Goal: Task Accomplishment & Management: Use online tool/utility

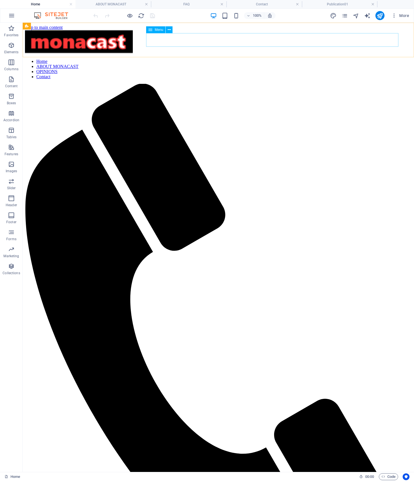
click at [325, 59] on nav "Home ABOUT MONACAST OPINIONS Contact" at bounding box center [218, 69] width 386 height 20
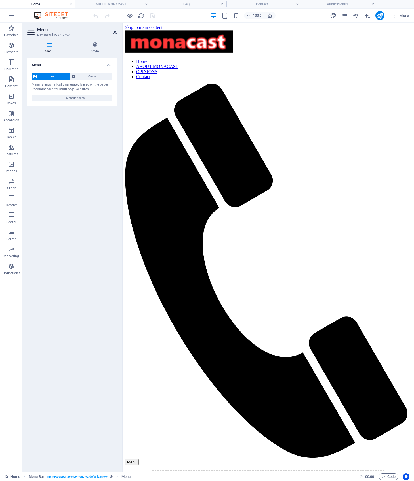
click at [113, 34] on icon at bounding box center [114, 32] width 3 height 5
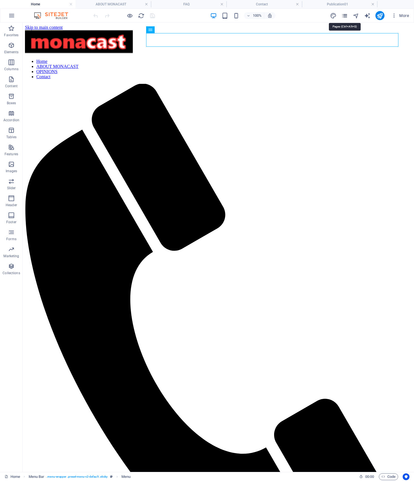
click at [346, 17] on icon "pages" at bounding box center [344, 15] width 7 height 7
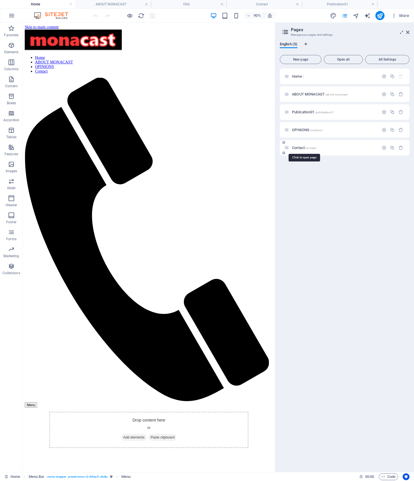
click at [296, 149] on span "Contact /contact" at bounding box center [304, 148] width 24 height 4
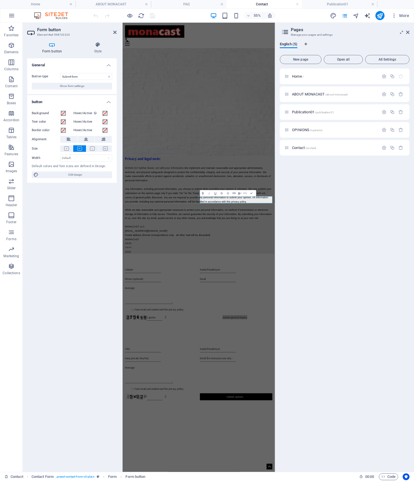
click at [54, 50] on h4 "Form button" at bounding box center [53, 48] width 52 height 12
click at [108, 76] on select "Submit form Reset form No action" at bounding box center [86, 76] width 52 height 7
click at [93, 55] on div "Form button Style General Button type Submit form Reset form No action Show for…" at bounding box center [71, 255] width 89 height 426
click at [13, 234] on icon "button" at bounding box center [11, 232] width 7 height 7
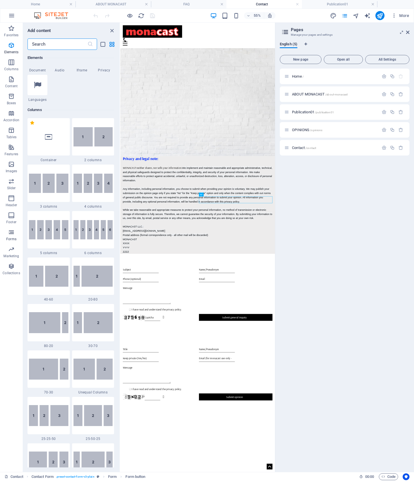
scroll to position [4139, 0]
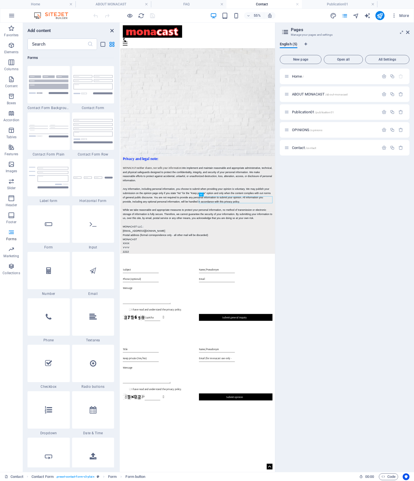
click at [110, 30] on icon "close panel" at bounding box center [112, 30] width 7 height 7
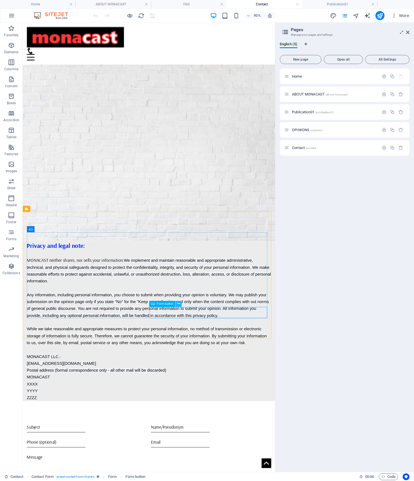
click at [179, 305] on icon at bounding box center [178, 303] width 3 height 5
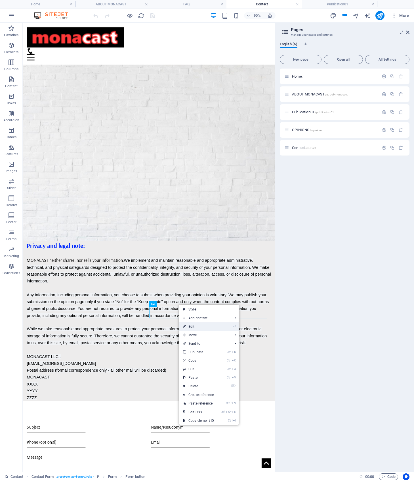
click at [202, 326] on link "⏎ Edit" at bounding box center [198, 327] width 38 height 9
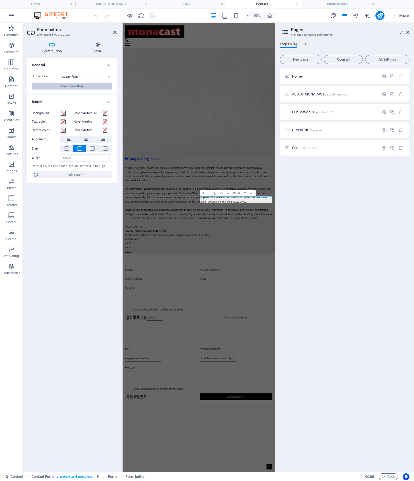
click at [85, 87] on button "Show form settings" at bounding box center [72, 86] width 80 height 7
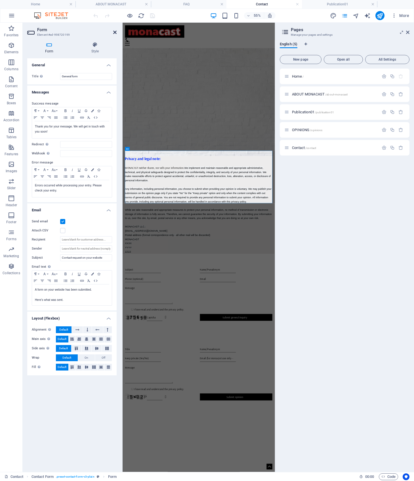
click at [113, 33] on icon at bounding box center [114, 32] width 3 height 5
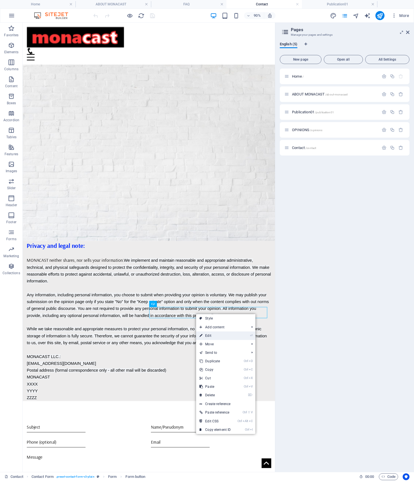
click at [214, 336] on link "⏎ Edit" at bounding box center [215, 336] width 38 height 9
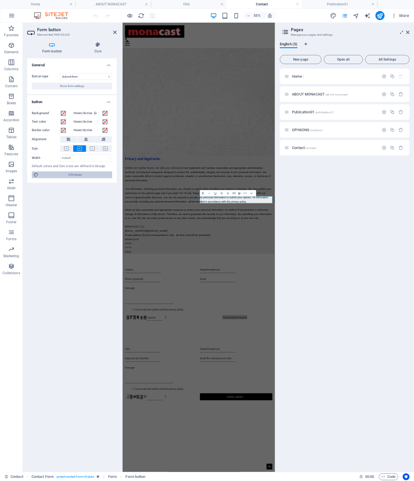
click at [84, 174] on span "Edit design" at bounding box center [75, 175] width 70 height 7
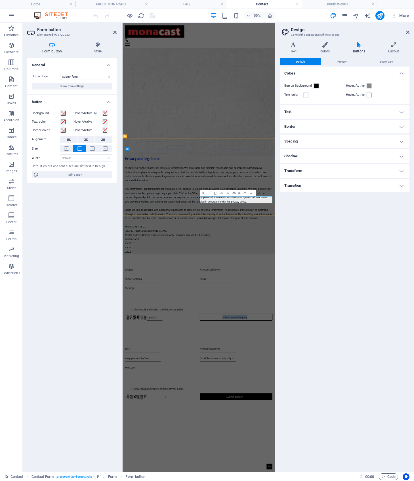
click at [67, 86] on span "Show form settings" at bounding box center [72, 86] width 24 height 7
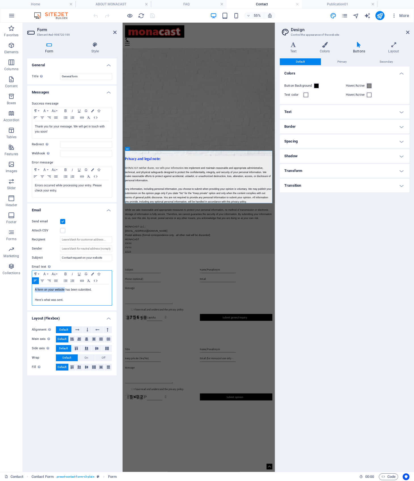
drag, startPoint x: 64, startPoint y: 289, endPoint x: 34, endPoint y: 289, distance: 29.5
click at [34, 289] on div "A form on your website has been submitted. Here's what was sent." at bounding box center [72, 295] width 80 height 21
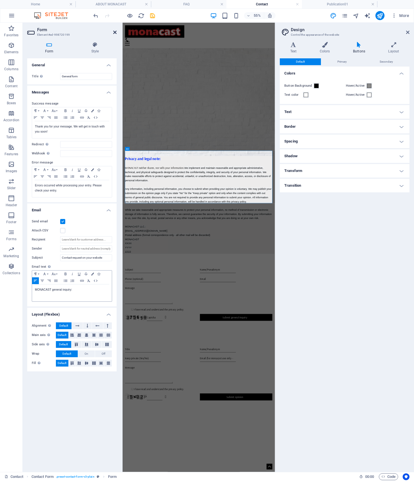
click at [113, 32] on icon at bounding box center [114, 32] width 3 height 5
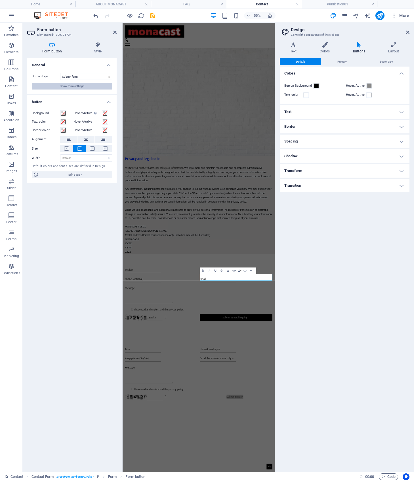
click at [69, 85] on span "Show form settings" at bounding box center [72, 86] width 24 height 7
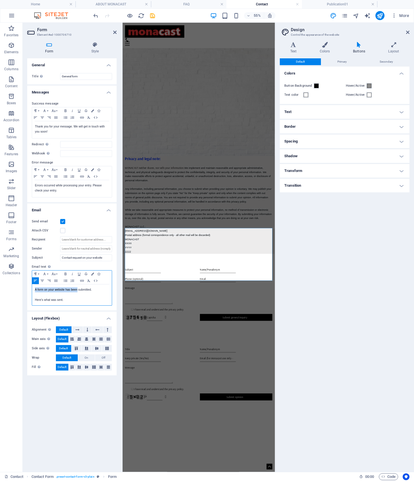
drag, startPoint x: 35, startPoint y: 290, endPoint x: 77, endPoint y: 290, distance: 42.5
click at [77, 290] on div "A form on your website has been submitted. Here's what was sent." at bounding box center [72, 295] width 80 height 21
click at [116, 32] on icon at bounding box center [114, 32] width 3 height 5
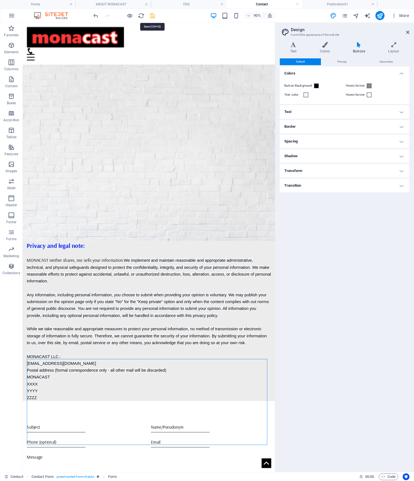
click at [151, 17] on icon "save" at bounding box center [152, 15] width 7 height 7
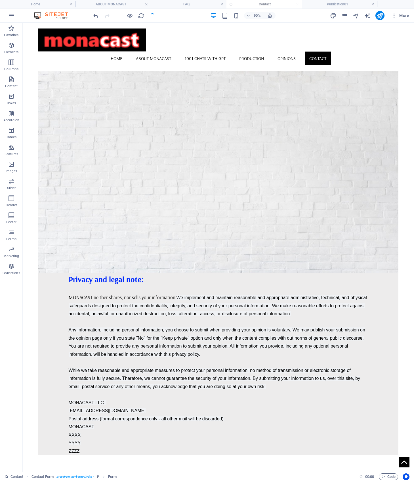
checkbox input "false"
click at [142, 15] on icon "reload" at bounding box center [141, 15] width 7 height 7
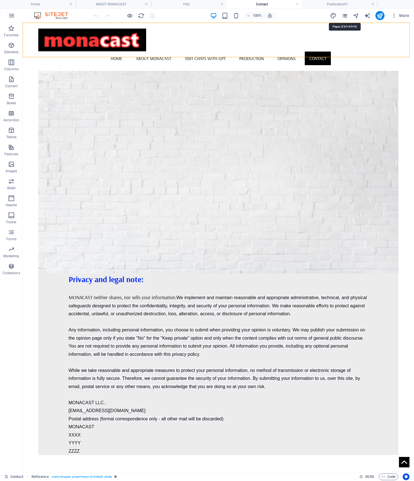
click at [346, 14] on icon "pages" at bounding box center [344, 15] width 7 height 7
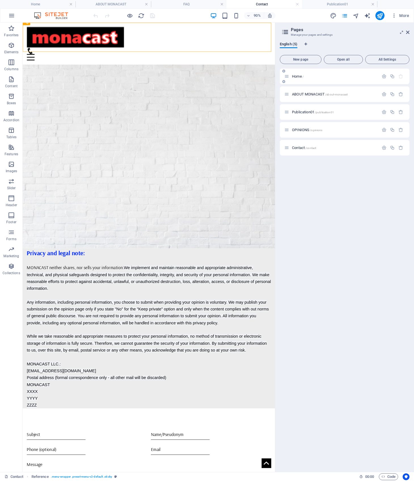
click at [299, 77] on span "Home /" at bounding box center [298, 76] width 12 height 4
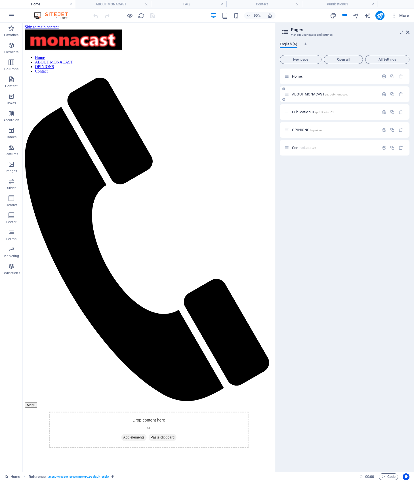
click at [306, 92] on div "ABOUT MONACAST /about-monacast" at bounding box center [331, 94] width 94 height 7
click at [306, 93] on span "ABOUT MONACAST /about-monacast" at bounding box center [320, 94] width 56 height 4
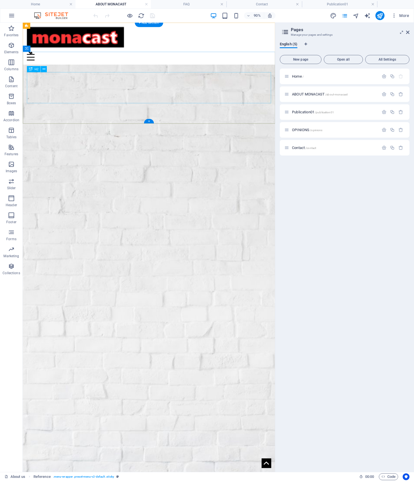
click at [107, 190] on div "Nothing special to claim beyond what we offer!" at bounding box center [162, 207] width 271 height 35
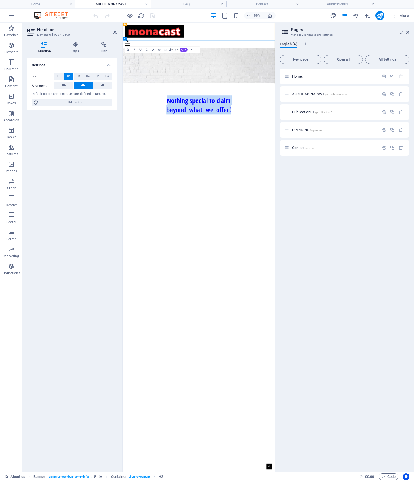
click at [203, 157] on span "Nothing special to claim beyond what we offer!" at bounding box center [261, 173] width 118 height 32
click at [242, 157] on span "Nothing special to claim beyond what we offer!" at bounding box center [261, 173] width 118 height 32
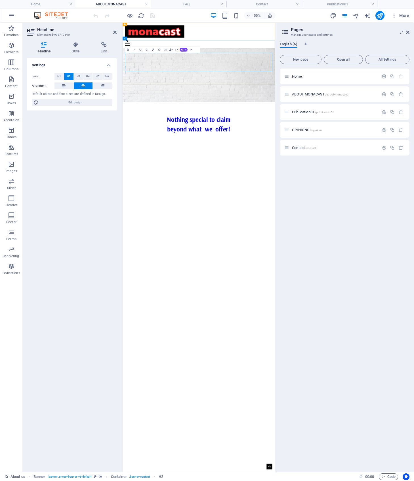
click at [273, 192] on span "Nothing special to claim beyond what we offer!" at bounding box center [260, 208] width 115 height 32
click at [293, 192] on span "Nothing special to claim beyond what we offer!" at bounding box center [260, 208] width 115 height 32
click at [290, 192] on span "Nothing special to claim beyond what we offer!" at bounding box center [260, 208] width 115 height 32
click at [310, 192] on span "Nothing special to claim beyond what we offer!" at bounding box center [260, 208] width 115 height 32
click at [344, 190] on h2 "Nothing special to claim beyond what we publish" at bounding box center [261, 207] width 268 height 35
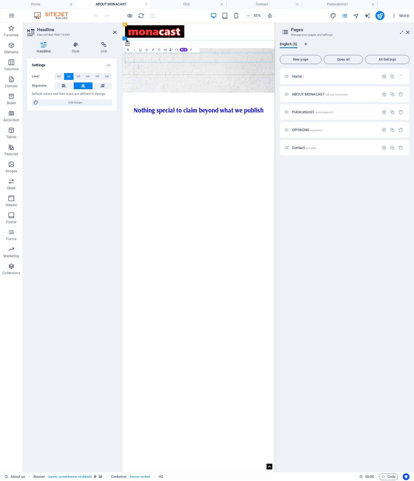
click at [383, 173] on h2 "Nothing special to claim beyond what we publish" at bounding box center [261, 181] width 268 height 17
click at [348, 133] on html "Skip to main content Home ABOUT MONACAST 1001 Chats with GPT Publication01 OPIN…" at bounding box center [260, 123] width 277 height 201
click at [114, 33] on icon at bounding box center [114, 32] width 3 height 5
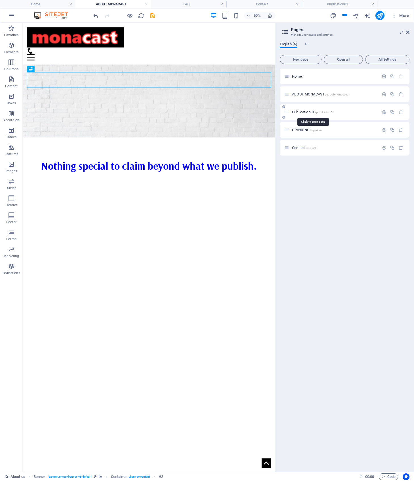
click at [302, 111] on span "Publication01 /publication01" at bounding box center [313, 112] width 42 height 4
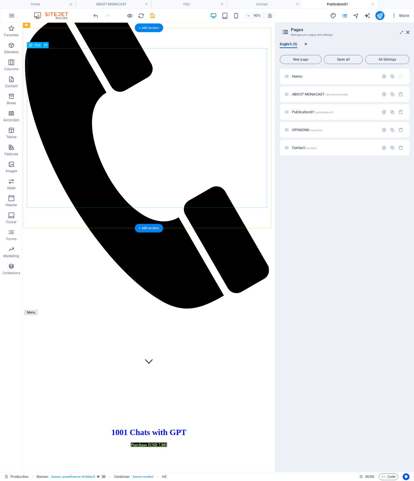
scroll to position [113, 0]
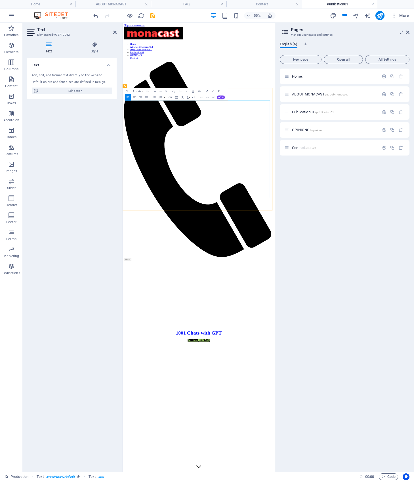
click at [90, 191] on div "Text Add, edit, and format text directly on the website. Default colors and fon…" at bounding box center [71, 262] width 89 height 409
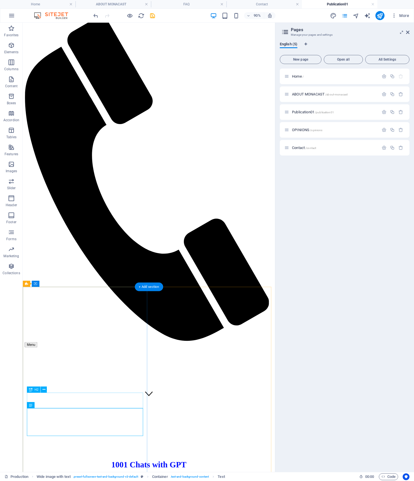
scroll to position [85, 0]
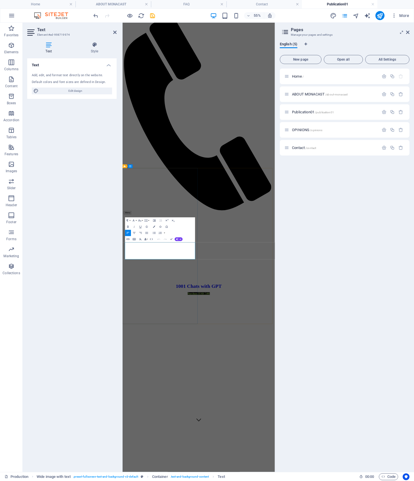
drag, startPoint x: 203, startPoint y: 442, endPoint x: 200, endPoint y: 442, distance: 3.1
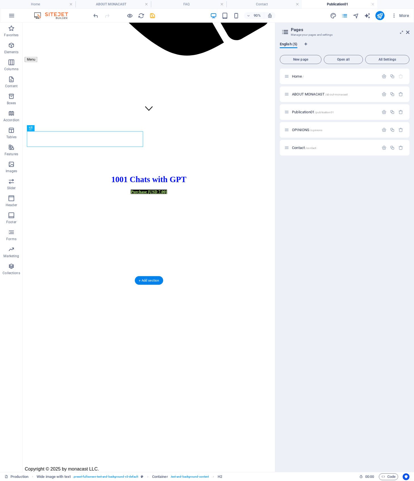
scroll to position [425, 0]
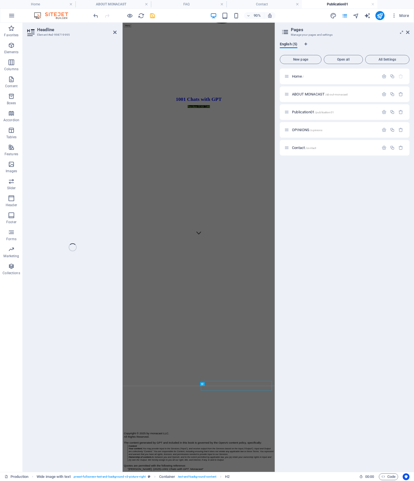
scroll to position [110, 0]
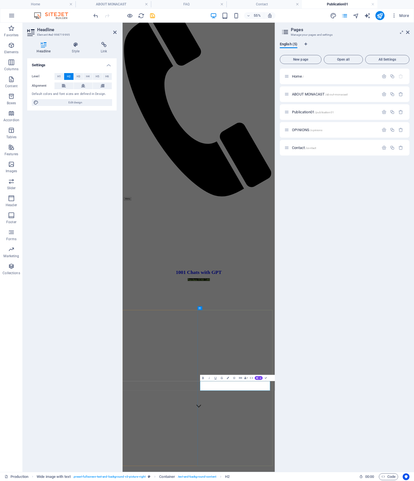
drag, startPoint x: 266, startPoint y: 379, endPoint x: 270, endPoint y: 395, distance: 16.8
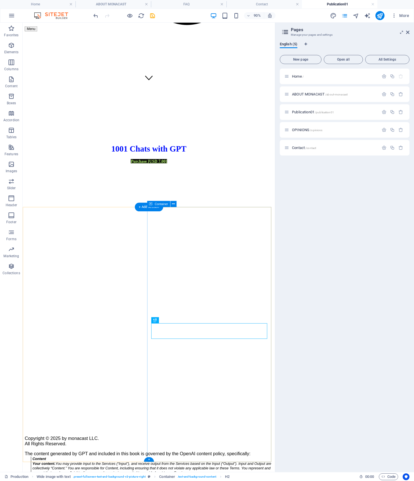
click at [312, 219] on div "Home / ABOUT MONACAST /about-monacast Publication01 /publication01 OPINIONS /op…" at bounding box center [345, 268] width 130 height 399
click at [152, 14] on icon "save" at bounding box center [152, 15] width 7 height 7
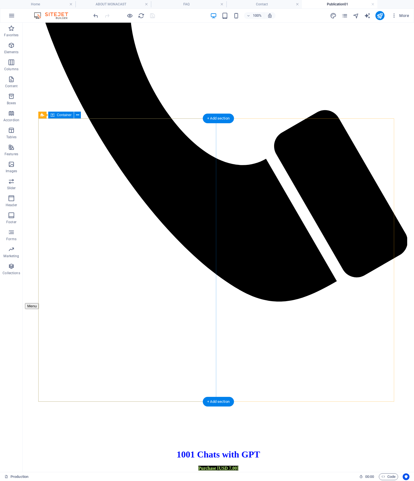
scroll to position [289, 0]
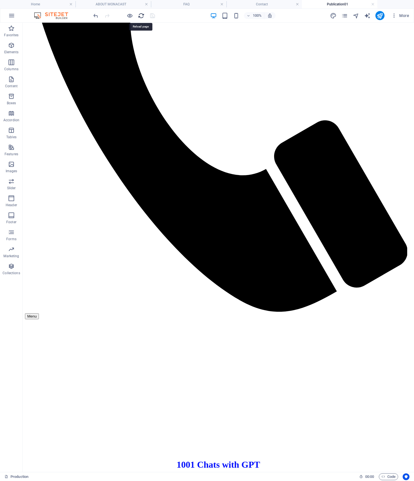
click at [142, 16] on icon "reload" at bounding box center [141, 15] width 7 height 7
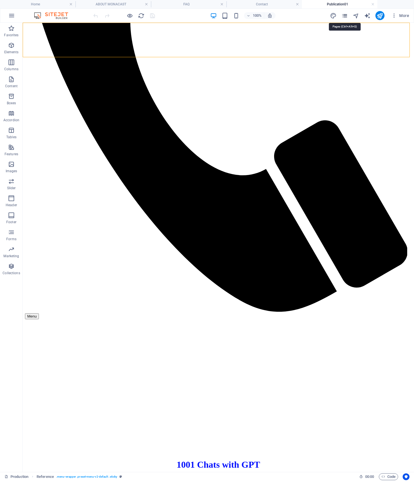
drag, startPoint x: 344, startPoint y: 15, endPoint x: 343, endPoint y: 19, distance: 3.9
click at [344, 15] on icon "pages" at bounding box center [344, 15] width 7 height 7
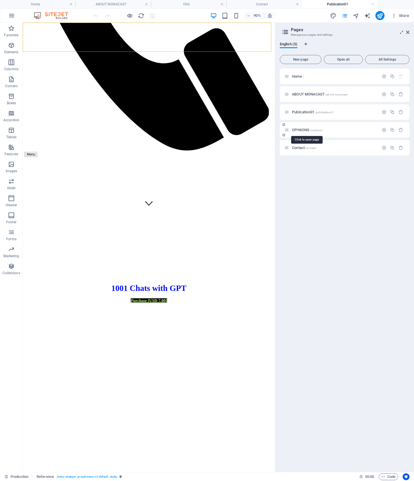
click at [301, 129] on span "OPINIONS /opinions" at bounding box center [307, 130] width 30 height 4
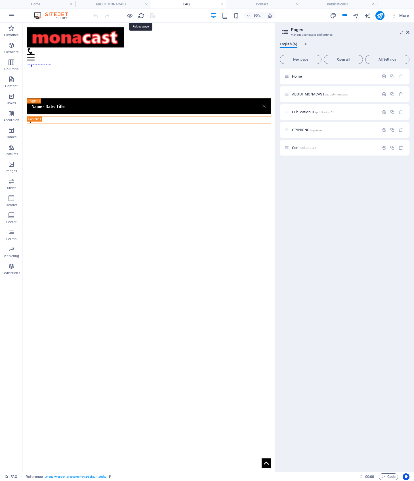
click at [140, 16] on icon "reload" at bounding box center [141, 15] width 7 height 7
click at [406, 33] on icon at bounding box center [407, 32] width 3 height 5
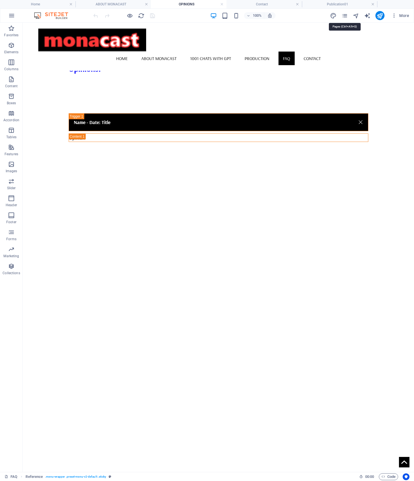
drag, startPoint x: 342, startPoint y: 16, endPoint x: 339, endPoint y: 22, distance: 7.5
click at [342, 16] on icon "pages" at bounding box center [344, 15] width 7 height 7
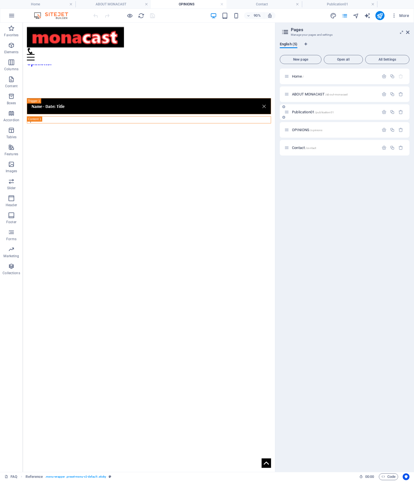
drag, startPoint x: 307, startPoint y: 113, endPoint x: 307, endPoint y: 109, distance: 3.1
click at [307, 112] on span "Publication01 /publication01" at bounding box center [313, 112] width 42 height 4
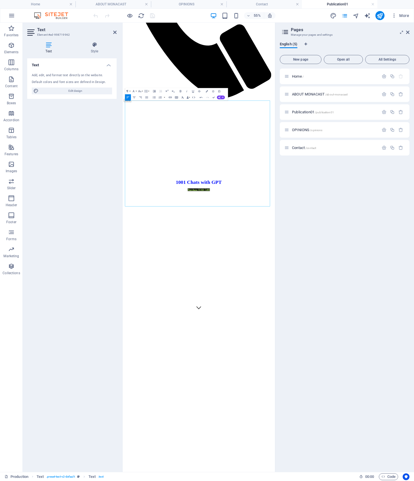
click at [117, 30] on aside "Text Element #ed-998719962 Text Style Text Add, edit, and format text directly …" at bounding box center [73, 248] width 100 height 450
click at [113, 32] on icon at bounding box center [114, 32] width 3 height 5
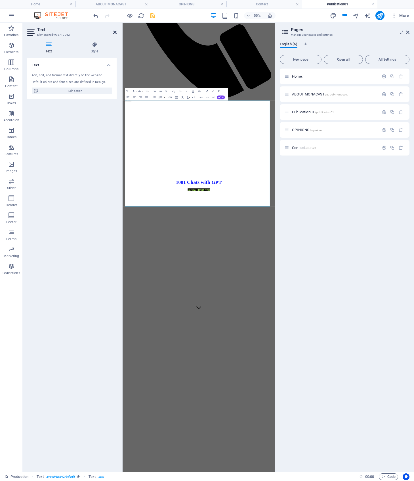
click at [114, 33] on icon at bounding box center [114, 32] width 3 height 5
click at [115, 32] on icon at bounding box center [114, 32] width 3 height 5
click at [115, 30] on h2 "Text" at bounding box center [76, 29] width 79 height 5
click at [115, 32] on icon at bounding box center [114, 32] width 3 height 5
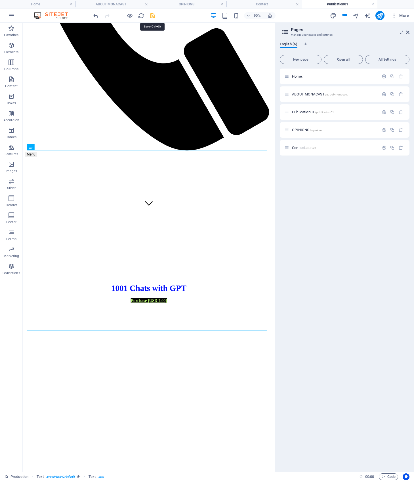
click at [154, 17] on icon "save" at bounding box center [152, 15] width 7 height 7
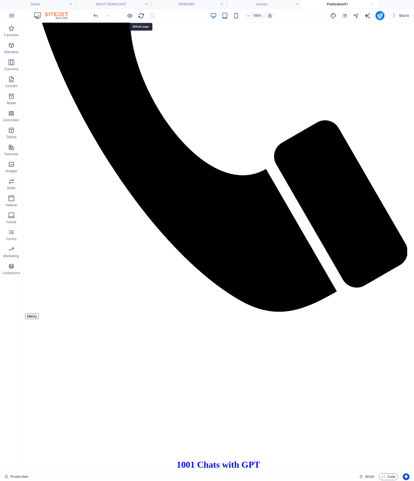
click at [140, 15] on icon "reload" at bounding box center [141, 15] width 7 height 7
click at [380, 14] on icon "publish" at bounding box center [379, 15] width 7 height 7
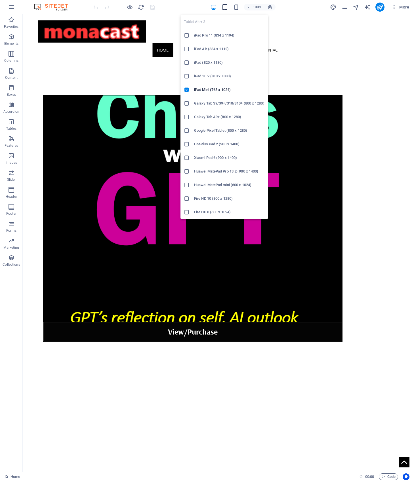
click at [225, 9] on icon "button" at bounding box center [224, 7] width 7 height 7
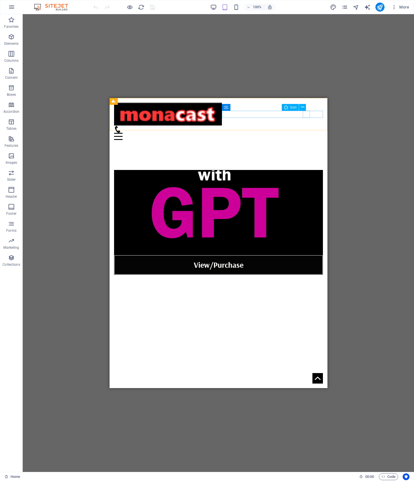
click at [304, 126] on figure at bounding box center [216, 129] width 204 height 7
click at [179, 196] on figure at bounding box center [218, 212] width 208 height 85
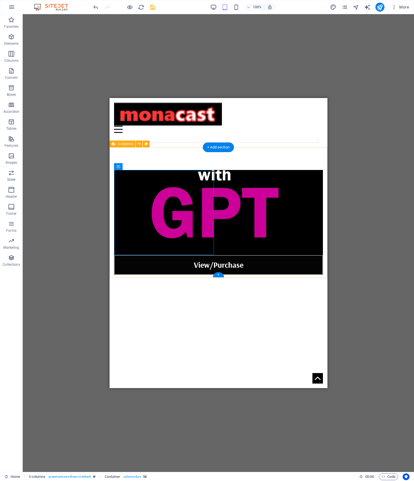
click at [194, 170] on div "View/Purchase" at bounding box center [218, 222] width 218 height 150
click at [194, 174] on figure at bounding box center [218, 212] width 208 height 85
select select "%"
select select "px"
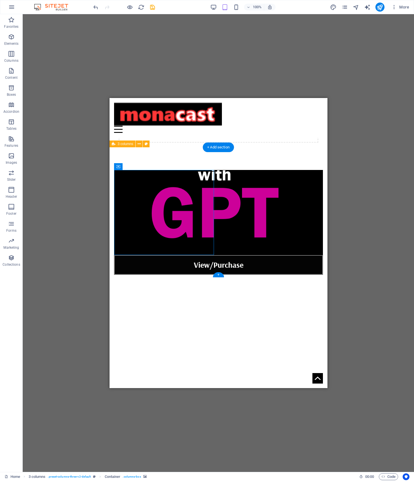
select select "%"
select select "px"
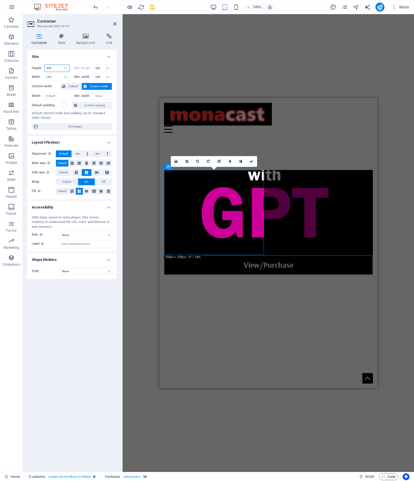
drag, startPoint x: 47, startPoint y: 67, endPoint x: 43, endPoint y: 67, distance: 4.8
click at [43, 67] on div "Height 300 Default px rem % vh vw" at bounding box center [51, 68] width 38 height 7
type input "800"
click at [65, 68] on select "Default px rem % vh vw" at bounding box center [66, 68] width 8 height 7
select select "px"
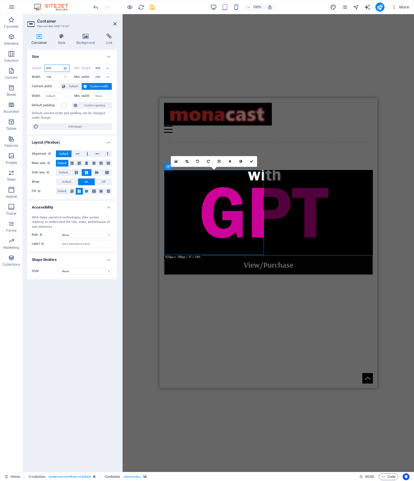
click at [62, 65] on select "Default px rem % vh vw" at bounding box center [66, 68] width 8 height 7
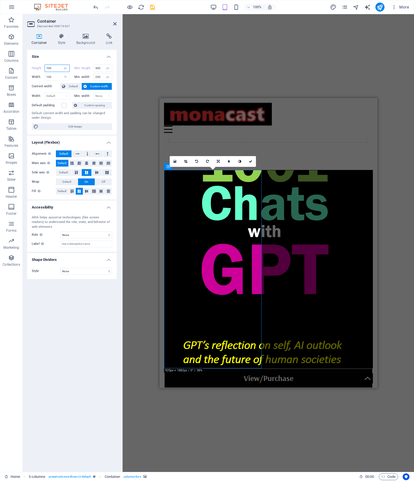
click at [49, 69] on input "700" at bounding box center [57, 68] width 25 height 7
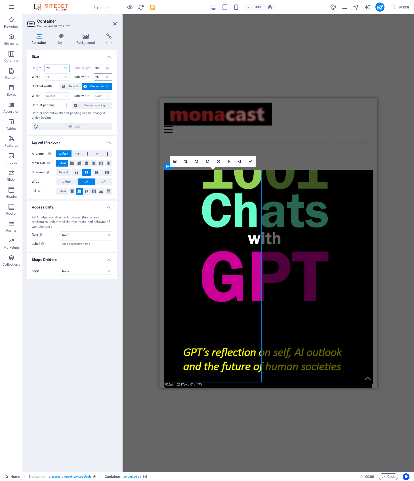
type input "750"
click at [103, 76] on input "250" at bounding box center [103, 77] width 18 height 7
type input "2"
type input "300"
click at [56, 74] on input "100" at bounding box center [57, 77] width 25 height 7
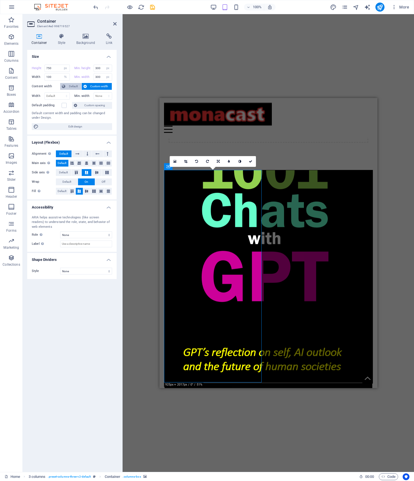
click at [74, 85] on span "Default" at bounding box center [73, 86] width 13 height 7
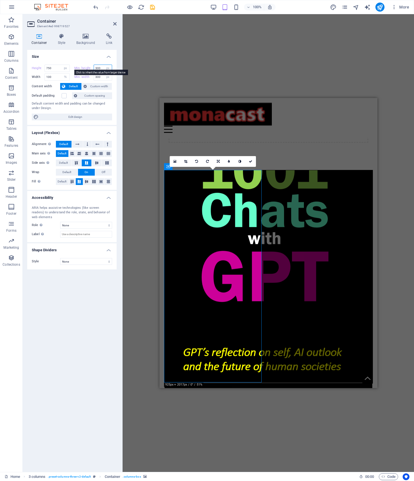
click at [92, 68] on div "Min. height 300 None px rem % vh vw" at bounding box center [93, 68] width 38 height 7
click at [95, 68] on input "300" at bounding box center [103, 68] width 18 height 7
type input "700"
click at [116, 23] on icon at bounding box center [114, 24] width 3 height 5
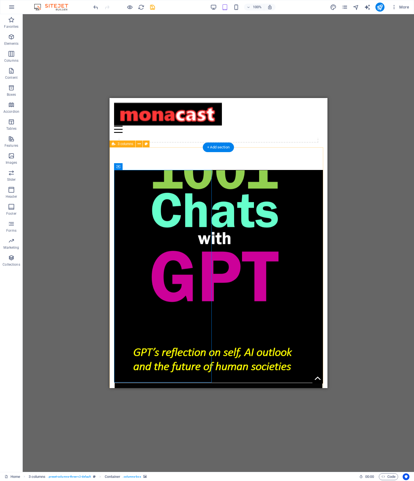
click at [184, 201] on figure at bounding box center [218, 276] width 208 height 213
click at [184, 200] on figure at bounding box center [218, 276] width 208 height 213
click at [134, 201] on figure at bounding box center [218, 276] width 208 height 213
select select "px"
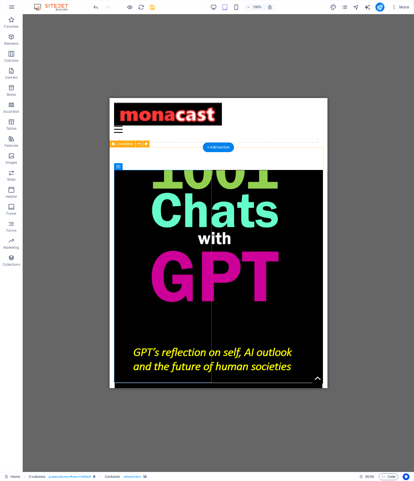
select select "px"
select select "%"
select select "px"
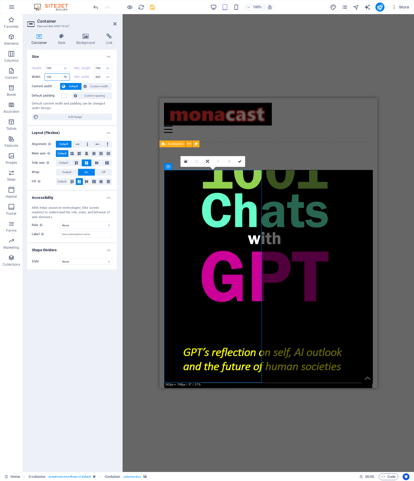
click at [67, 77] on select "Default px rem % em vh vw" at bounding box center [66, 77] width 8 height 7
select select "px"
click at [62, 74] on select "Default px rem % em vh vw" at bounding box center [66, 77] width 8 height 7
type input "345"
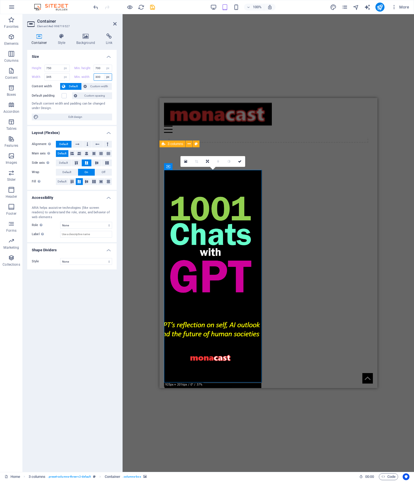
click at [107, 77] on select "None px rem % vh vw" at bounding box center [108, 77] width 8 height 7
click at [104, 74] on select "None px rem % vh vw" at bounding box center [108, 77] width 8 height 7
click at [99, 75] on input "300" at bounding box center [103, 77] width 18 height 7
click at [91, 95] on span "Custom spacing" at bounding box center [94, 95] width 31 height 7
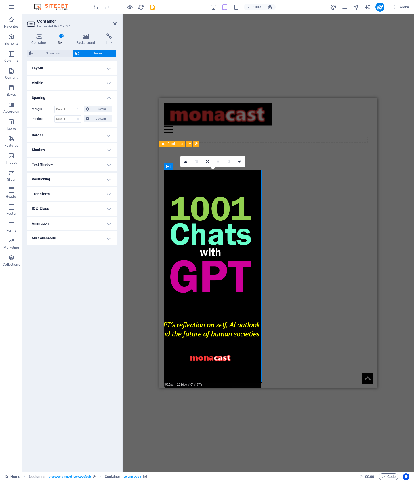
click at [107, 96] on h4 "Spacing" at bounding box center [71, 96] width 89 height 10
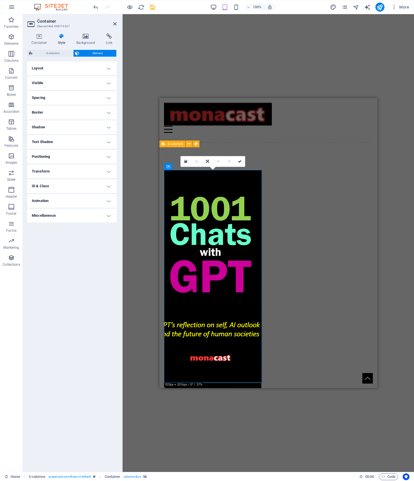
click at [107, 84] on h4 "Visible" at bounding box center [71, 83] width 89 height 14
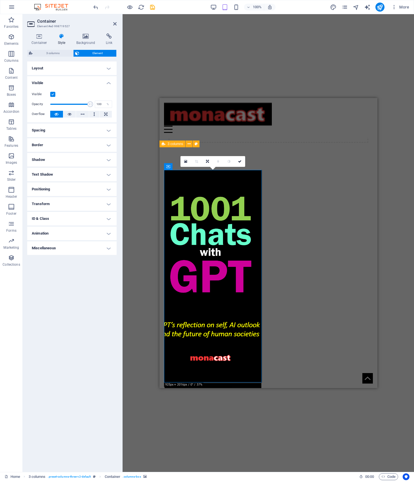
click at [106, 82] on h4 "Visible" at bounding box center [71, 81] width 89 height 10
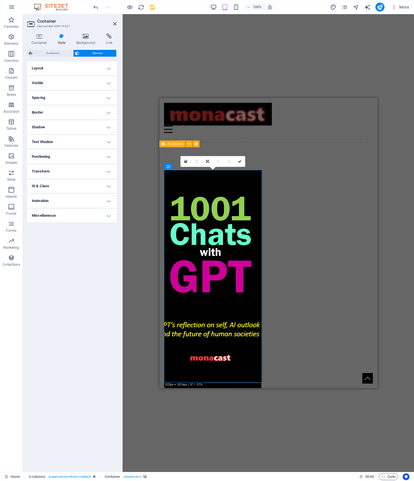
click at [105, 67] on h4 "Layout" at bounding box center [71, 69] width 89 height 14
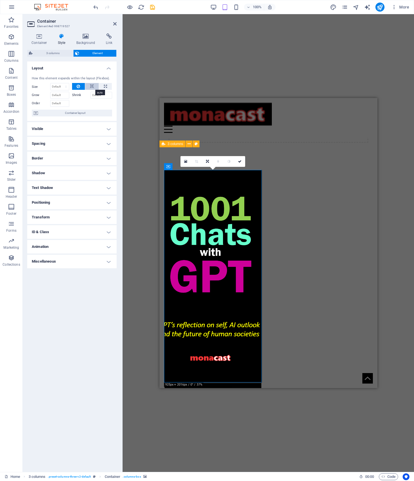
click at [92, 86] on icon at bounding box center [92, 86] width 4 height 7
click at [103, 86] on button at bounding box center [105, 86] width 13 height 7
type input "100"
click at [66, 87] on select "Default auto px % 1/1 1/2 1/3 1/4 1/5 1/6 1/7 1/8 1/9 1/10" at bounding box center [65, 86] width 8 height 7
select select "auto"
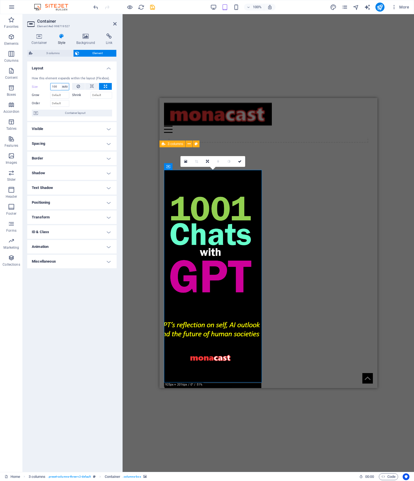
click at [61, 83] on select "Default auto px % 1/1 1/2 1/3 1/4 1/5 1/6 1/7 1/8 1/9 1/10" at bounding box center [65, 86] width 8 height 7
click at [67, 86] on select "Default auto px % 1/1 1/2 1/3 1/4 1/5 1/6 1/7 1/8 1/9 1/10" at bounding box center [59, 86] width 18 height 7
select select "px"
click at [61, 83] on select "Default auto px % 1/1 1/2 1/3 1/4 1/5 1/6 1/7 1/8 1/9 1/10" at bounding box center [59, 86] width 18 height 7
click at [79, 102] on div at bounding box center [92, 103] width 40 height 8
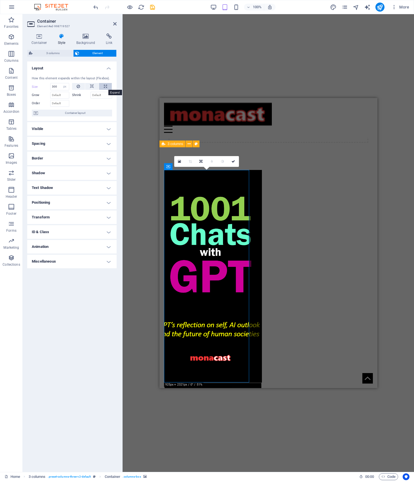
click at [104, 84] on icon at bounding box center [105, 86] width 3 height 7
type input "100"
select select "%"
click at [55, 86] on input "100" at bounding box center [59, 86] width 18 height 7
type input "120"
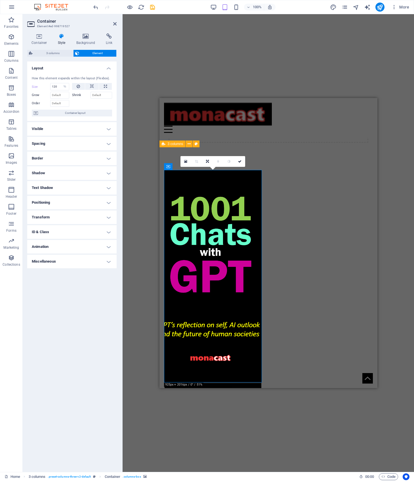
click at [81, 103] on div at bounding box center [92, 103] width 40 height 8
click at [189, 144] on icon at bounding box center [188, 144] width 3 height 6
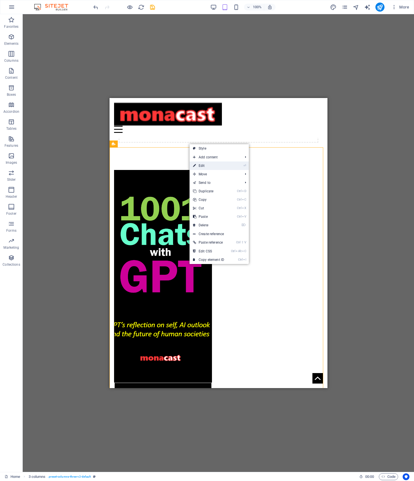
drag, startPoint x: 202, startPoint y: 166, endPoint x: 43, endPoint y: 67, distance: 187.4
click at [202, 166] on link "⏎ Edit" at bounding box center [208, 166] width 38 height 9
select select "%"
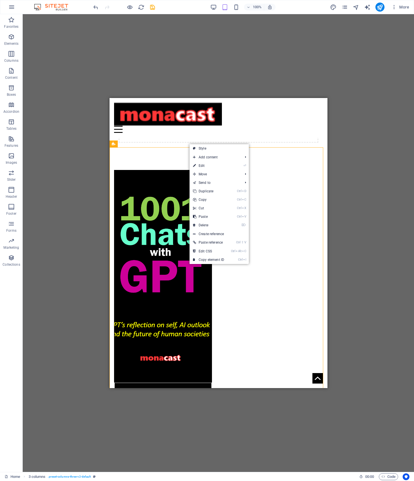
select select "%"
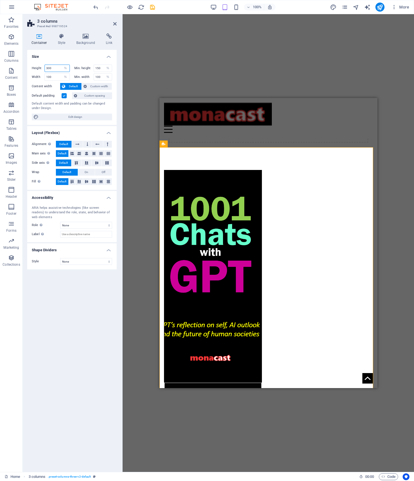
click at [59, 69] on input "300" at bounding box center [57, 68] width 25 height 7
click at [45, 68] on input "300" at bounding box center [57, 68] width 25 height 7
click at [62, 75] on select "Default px rem % em vh vw" at bounding box center [66, 77] width 8 height 7
click at [62, 74] on select "Default px rem % em vh vw" at bounding box center [66, 77] width 8 height 7
click at [114, 22] on icon at bounding box center [114, 24] width 3 height 5
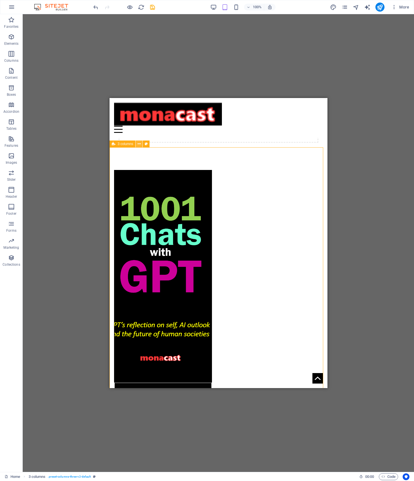
click at [138, 144] on icon at bounding box center [138, 144] width 3 height 6
click at [128, 146] on span "3 columns" at bounding box center [126, 143] width 16 height 3
click at [128, 145] on span "3 columns" at bounding box center [126, 143] width 16 height 3
select select "%"
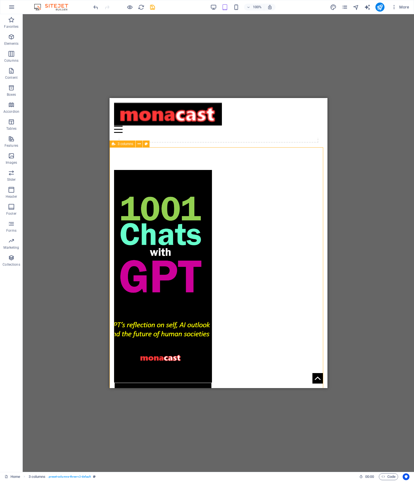
select select "%"
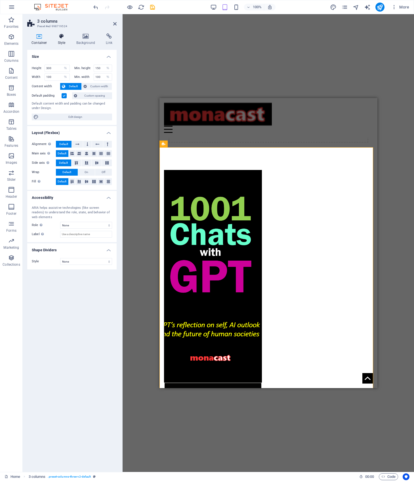
click at [60, 38] on h4 "Style" at bounding box center [63, 39] width 18 height 12
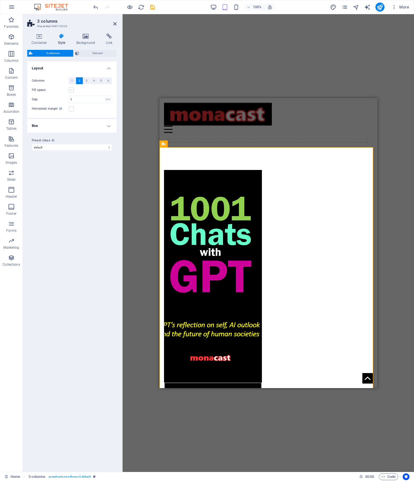
click at [70, 89] on label at bounding box center [71, 90] width 5 height 5
click at [0, 0] on input "Fill space" at bounding box center [0, 0] width 0 height 0
click at [110, 124] on h4 "Box" at bounding box center [71, 126] width 89 height 14
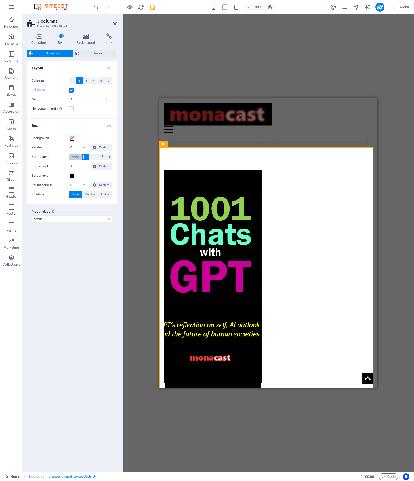
click at [72, 156] on span "None" at bounding box center [75, 157] width 7 height 7
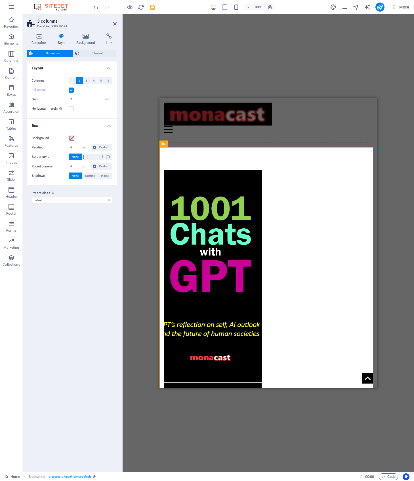
click at [78, 99] on input "2" at bounding box center [90, 99] width 43 height 7
click at [55, 100] on label "Gap" at bounding box center [50, 99] width 37 height 3
type input "2"
click at [111, 99] on select "px rem % vw vh" at bounding box center [108, 99] width 8 height 7
click at [110, 98] on select "px rem % vw vh" at bounding box center [108, 99] width 8 height 7
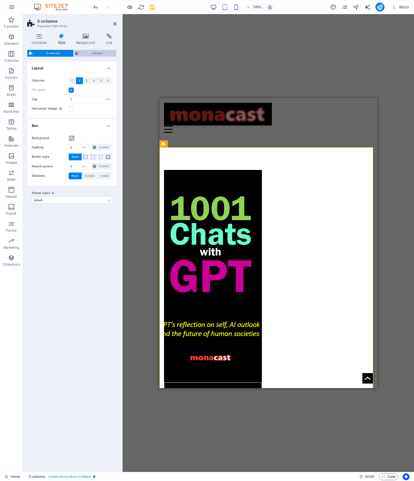
click at [96, 52] on span "Element" at bounding box center [98, 53] width 34 height 7
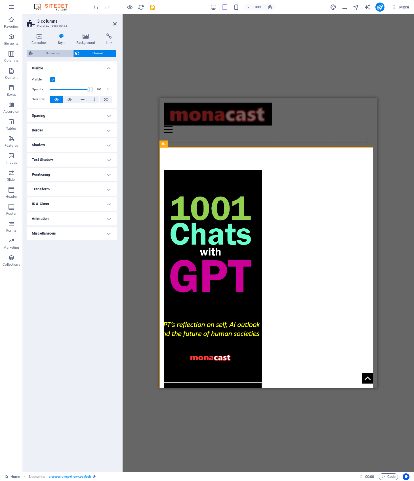
click at [56, 52] on span "3 columns" at bounding box center [52, 53] width 37 height 7
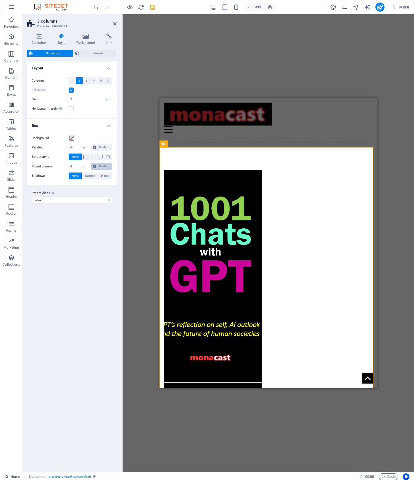
click at [107, 166] on span "Custom" at bounding box center [104, 166] width 12 height 7
click at [103, 165] on span "Custom" at bounding box center [104, 166] width 12 height 7
click at [95, 199] on select "default about-us Add preset class" at bounding box center [72, 200] width 80 height 7
click at [32, 197] on select "default about-us Add preset class" at bounding box center [72, 200] width 80 height 7
click at [88, 36] on icon at bounding box center [85, 36] width 27 height 6
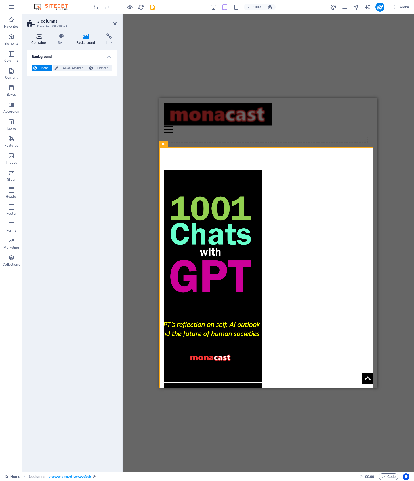
click at [45, 41] on h4 "Container" at bounding box center [40, 39] width 26 height 12
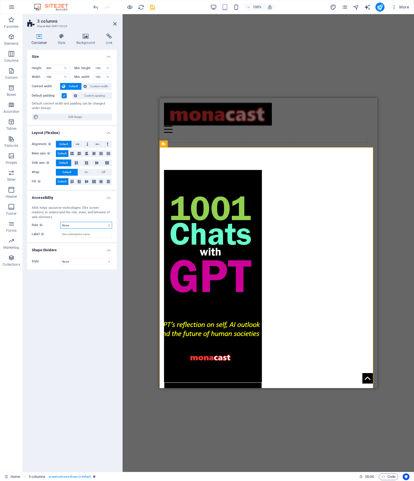
click at [107, 225] on select "None Alert Article Banner Comment Complementary Dialog Footer Header Marquee Pr…" at bounding box center [86, 225] width 52 height 7
click at [79, 116] on span "Edit design" at bounding box center [75, 117] width 70 height 7
select select "rem"
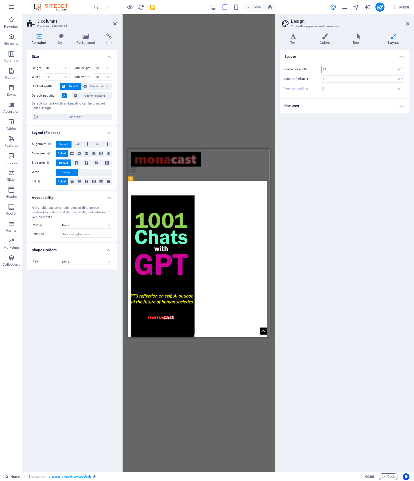
click at [335, 69] on input "68" at bounding box center [362, 69] width 83 height 7
click at [399, 68] on select "rem px" at bounding box center [400, 69] width 8 height 7
click at [326, 69] on input "68" at bounding box center [362, 69] width 83 height 7
type input "6"
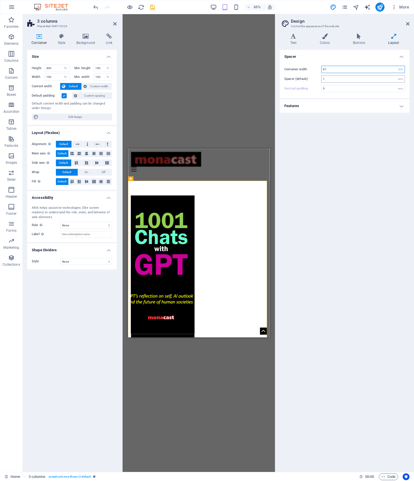
type input "6"
click at [352, 81] on input "1" at bounding box center [362, 79] width 83 height 7
click at [328, 68] on input "75" at bounding box center [362, 69] width 83 height 7
type input "7"
type input "100"
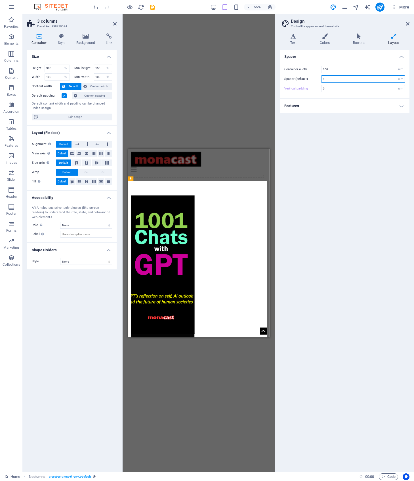
click at [335, 80] on input "1" at bounding box center [362, 79] width 83 height 7
click at [406, 24] on icon at bounding box center [407, 24] width 3 height 5
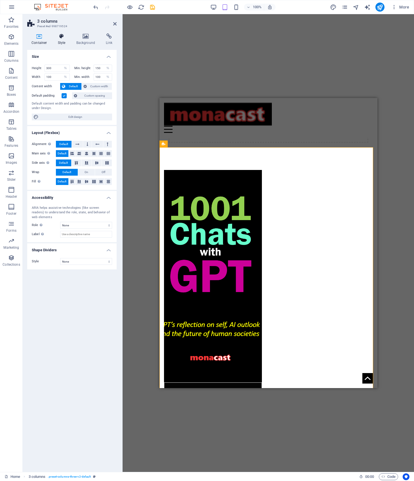
click at [64, 39] on h4 "Style" at bounding box center [63, 39] width 18 height 12
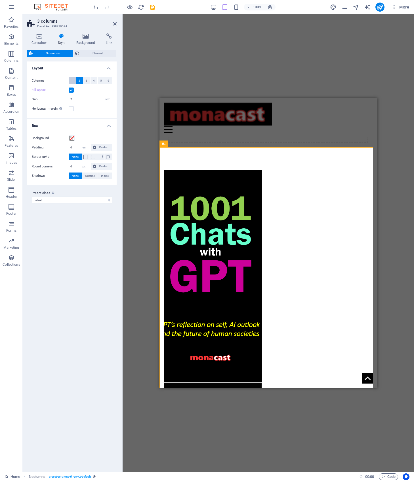
click at [72, 80] on span "1" at bounding box center [72, 80] width 2 height 7
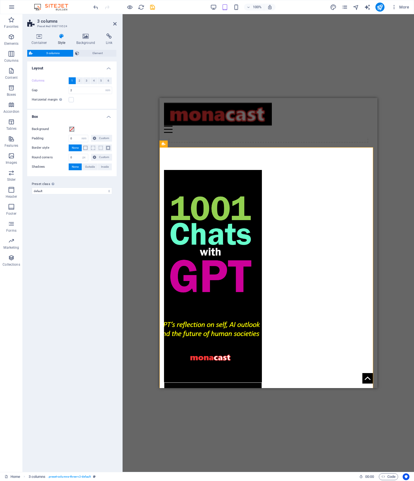
click at [114, 23] on icon at bounding box center [114, 24] width 3 height 5
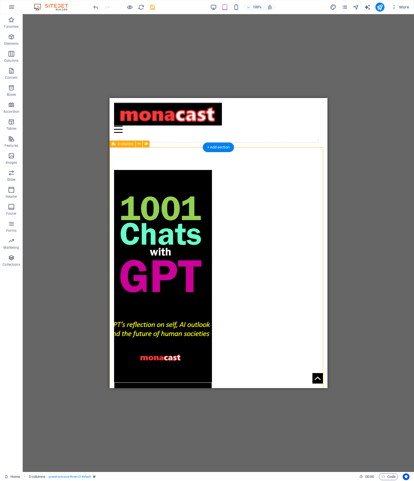
click at [204, 198] on figure at bounding box center [163, 276] width 98 height 213
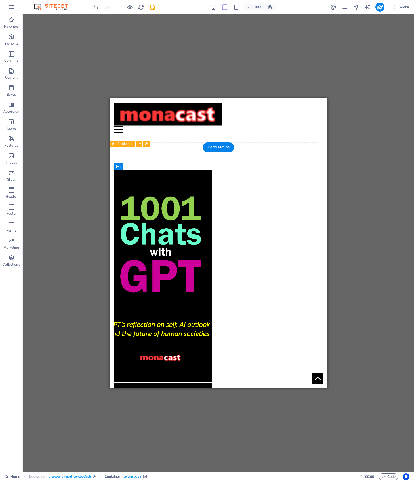
click at [204, 197] on figure at bounding box center [163, 276] width 98 height 213
click at [189, 148] on div "View/Purchase" at bounding box center [218, 276] width 218 height 258
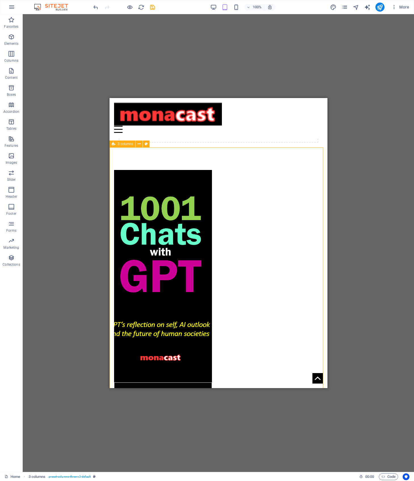
click at [129, 145] on span "3 columns" at bounding box center [126, 143] width 16 height 3
select select "rem"
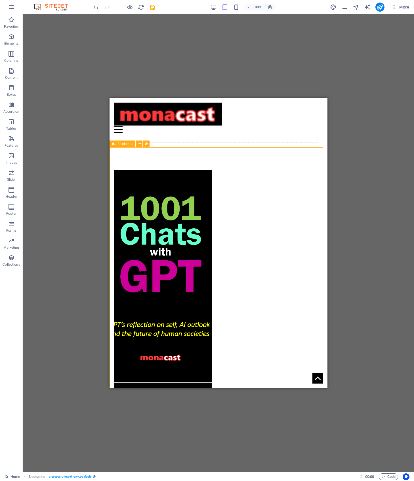
select select "px"
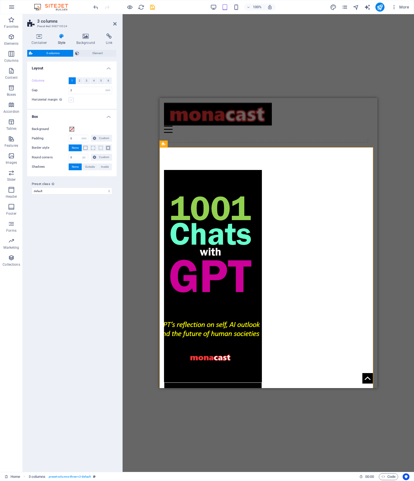
click at [71, 100] on label at bounding box center [71, 99] width 5 height 5
click at [0, 0] on input "Horizontal margin Only if the containers "Content width" is not set to "Default"" at bounding box center [0, 0] width 0 height 0
click at [71, 100] on label at bounding box center [71, 99] width 5 height 5
click at [0, 0] on input "Horizontal margin Only if the containers "Content width" is not set to "Default"" at bounding box center [0, 0] width 0 height 0
click at [35, 42] on h4 "Container" at bounding box center [40, 39] width 26 height 12
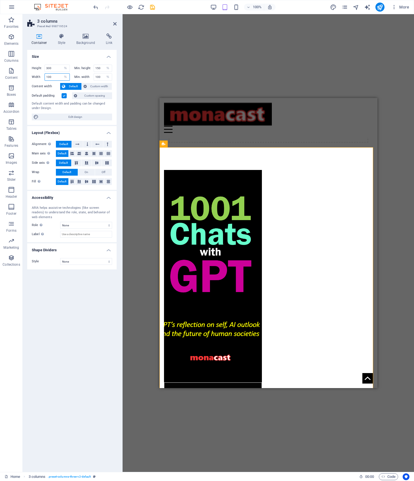
click at [53, 77] on input "100" at bounding box center [57, 77] width 25 height 7
click at [48, 76] on input "100" at bounding box center [57, 77] width 25 height 7
click at [50, 77] on input "100" at bounding box center [57, 77] width 25 height 7
type input "150"
click at [61, 69] on input "300" at bounding box center [57, 68] width 25 height 7
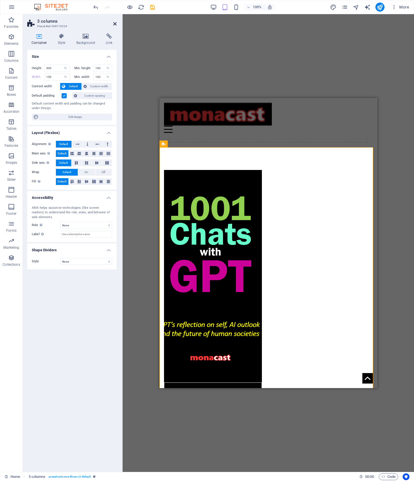
click at [113, 22] on icon at bounding box center [114, 24] width 3 height 5
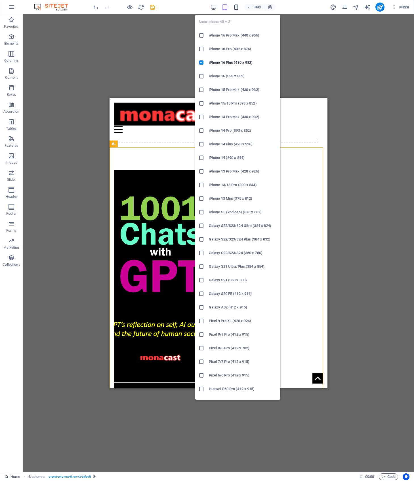
click at [237, 9] on icon "button" at bounding box center [236, 7] width 7 height 7
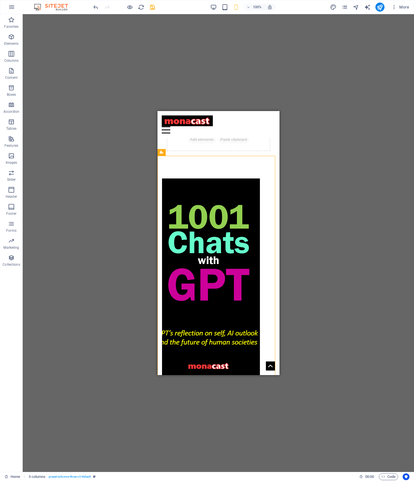
click at [319, 71] on div "Drag here to replace the existing content. Press “Ctrl” if you want to create a…" at bounding box center [218, 243] width 391 height 458
click at [200, 187] on figure at bounding box center [211, 285] width 98 height 213
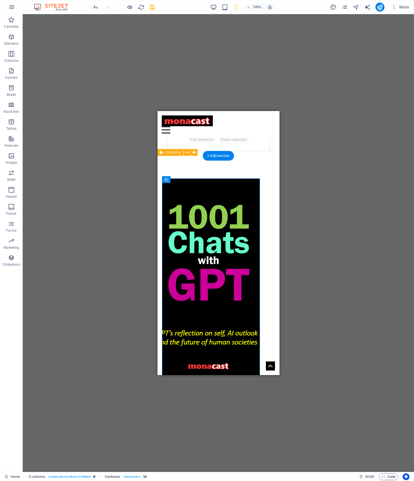
click at [200, 187] on figure at bounding box center [211, 285] width 98 height 213
select select "%"
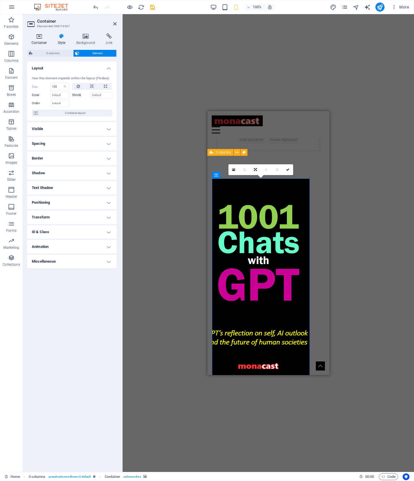
click at [39, 40] on h4 "Container" at bounding box center [40, 39] width 26 height 12
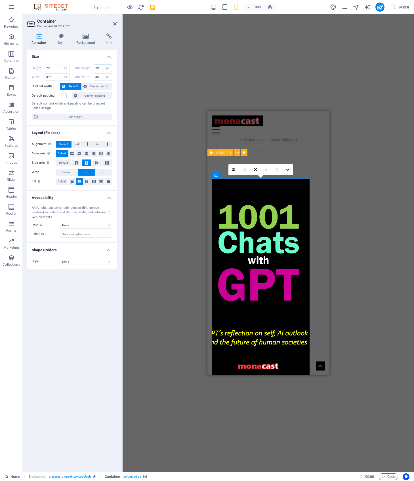
click at [98, 69] on input "700" at bounding box center [103, 68] width 18 height 7
type input "150"
click at [55, 67] on input "750" at bounding box center [57, 68] width 25 height 7
click at [116, 24] on icon at bounding box center [114, 24] width 3 height 5
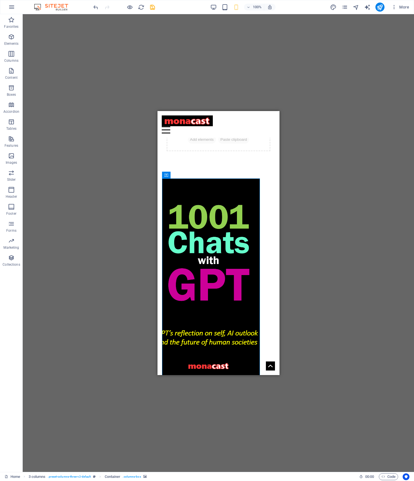
click at [315, 68] on div "Drag here to replace the existing content. Press “Ctrl” if you want to create a…" at bounding box center [218, 243] width 391 height 458
click at [151, 8] on icon "save" at bounding box center [152, 7] width 7 height 7
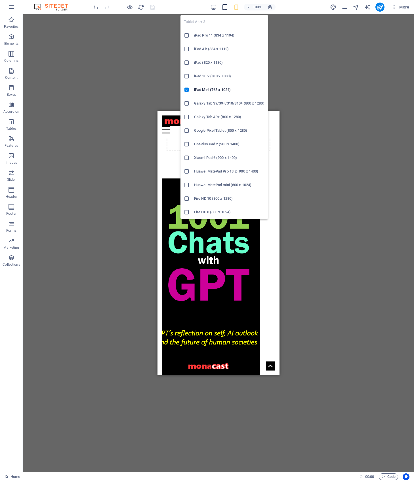
click at [225, 7] on icon "button" at bounding box center [224, 7] width 7 height 7
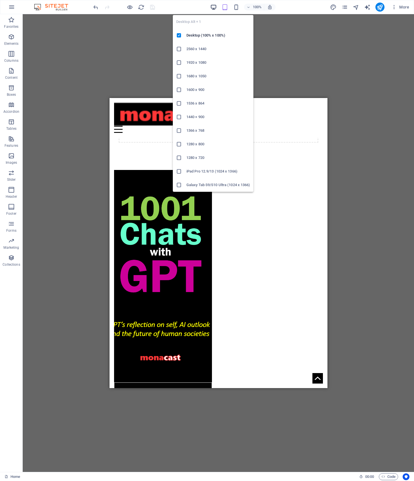
click at [215, 8] on icon "button" at bounding box center [213, 7] width 7 height 7
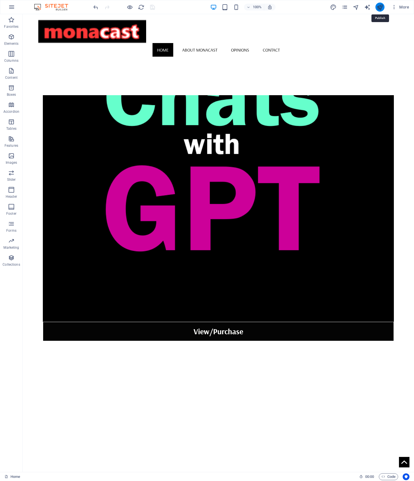
click at [378, 8] on icon "publish" at bounding box center [379, 7] width 7 height 7
